Goal: Task Accomplishment & Management: Manage account settings

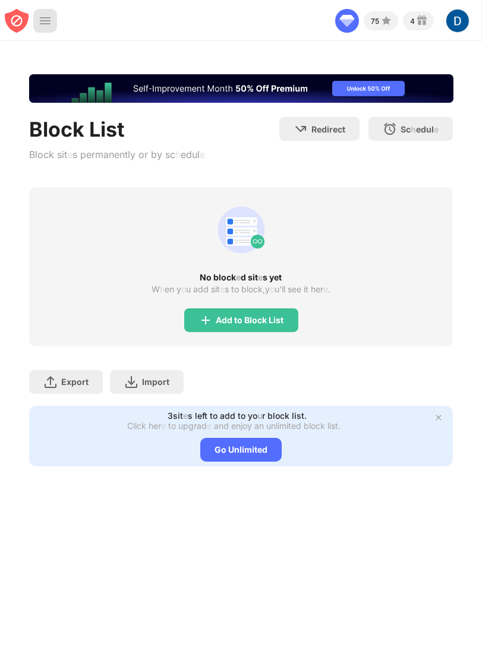
click at [45, 24] on img at bounding box center [45, 21] width 12 height 12
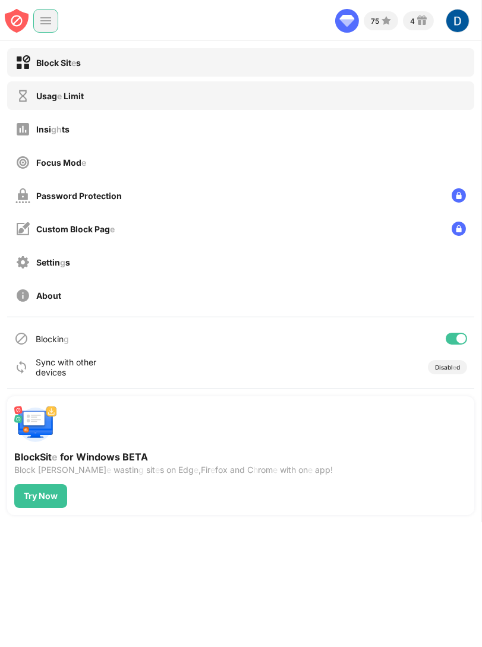
click at [82, 103] on div "Usag e Limit" at bounding box center [240, 95] width 467 height 29
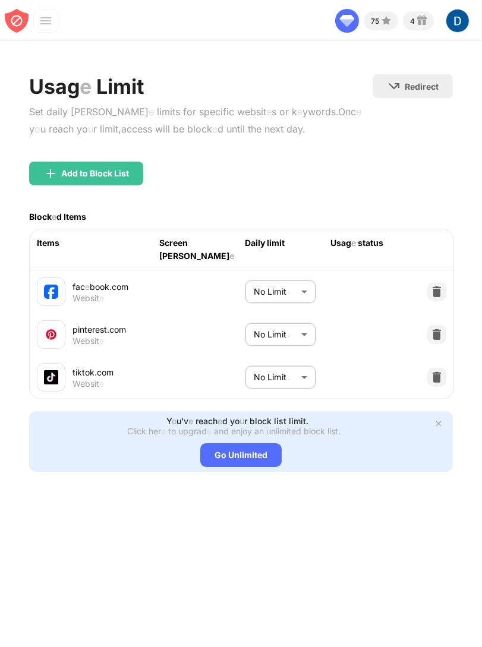
click at [278, 280] on body "75 4 Din h [PERSON_NAME] h V ie w Account Insi gh ts Premium Rewards Settin g s…" at bounding box center [241, 323] width 482 height 647
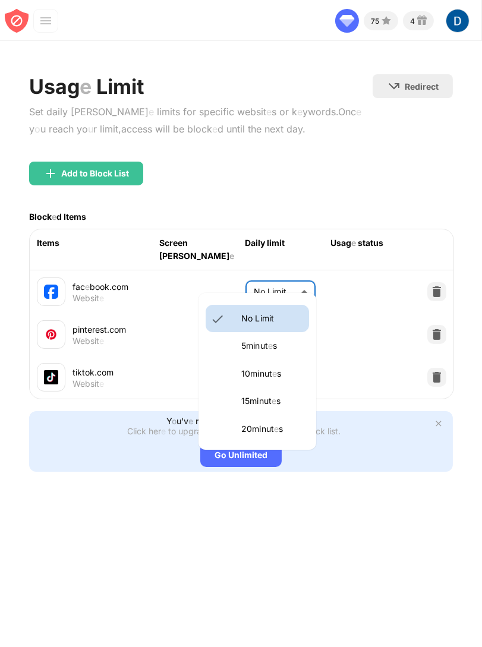
click at [266, 352] on p "5 minut e s" at bounding box center [271, 345] width 61 height 13
type input "*"
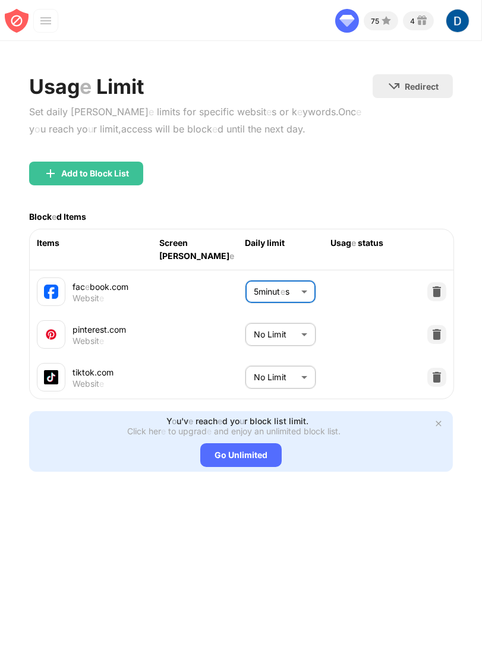
click at [281, 321] on body "75 4 Din h [PERSON_NAME] h V ie w Account Insi gh ts Premium Rewards Settin g s…" at bounding box center [241, 323] width 482 height 647
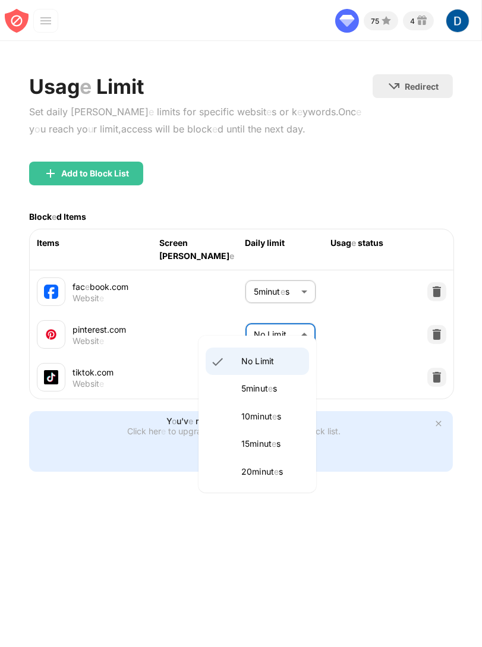
click at [271, 389] on readpronunciation-span "e" at bounding box center [270, 388] width 5 height 10
type input "*"
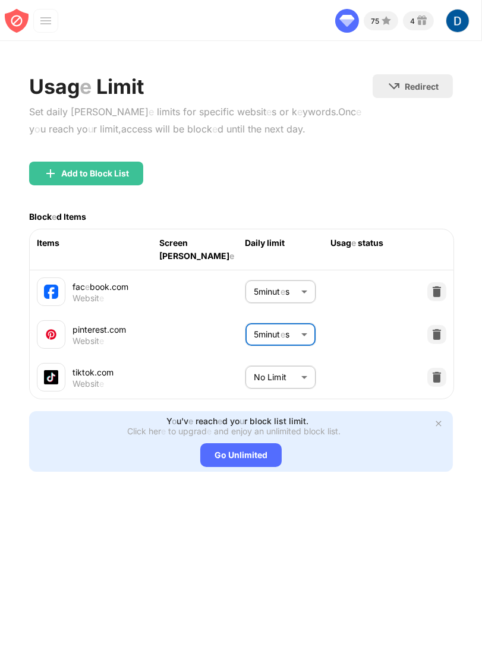
click at [279, 357] on body "75 4 Din h [PERSON_NAME] h V ie w Account Insi gh ts Premium Rewards Settin g s…" at bounding box center [241, 323] width 482 height 647
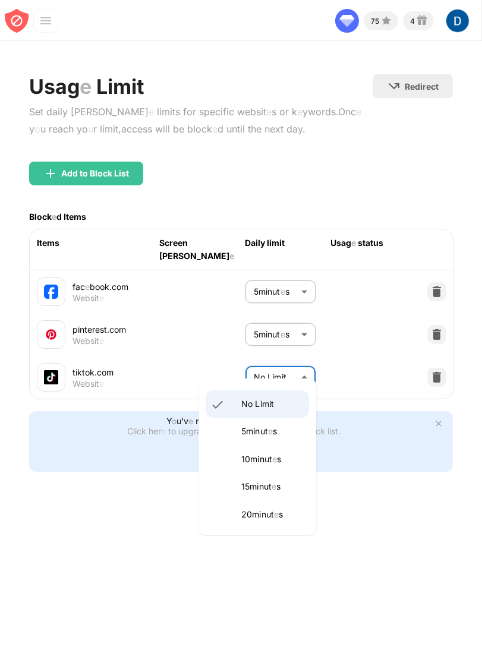
click at [273, 436] on readpronunciation-span "e" at bounding box center [270, 431] width 5 height 10
type input "*"
